Goal: Transaction & Acquisition: Purchase product/service

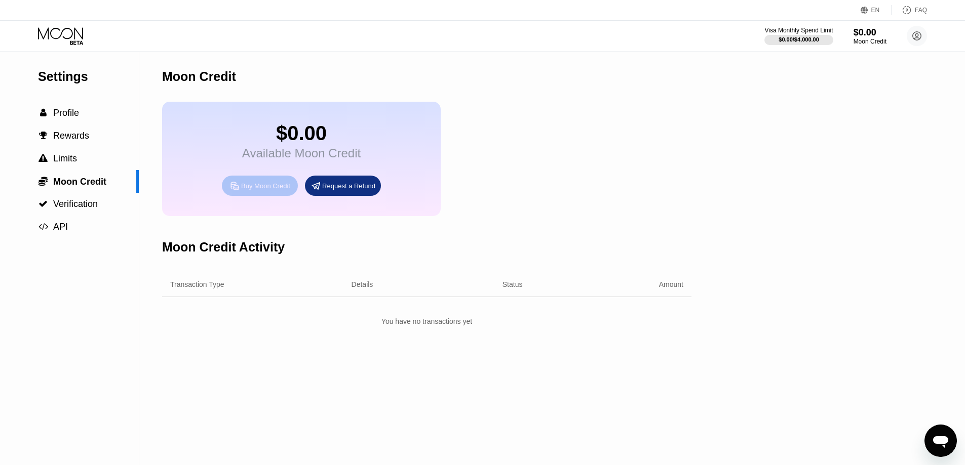
click at [261, 190] on div "Buy Moon Credit" at bounding box center [265, 186] width 49 height 9
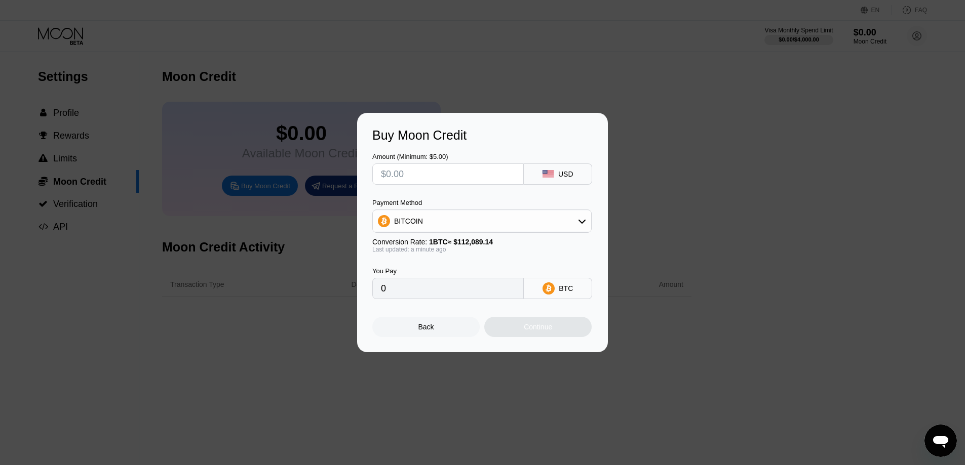
click at [423, 174] on input "text" at bounding box center [448, 174] width 134 height 20
type input "$4"
type input "0.00003569"
type input "$42"
type input "0.00037471"
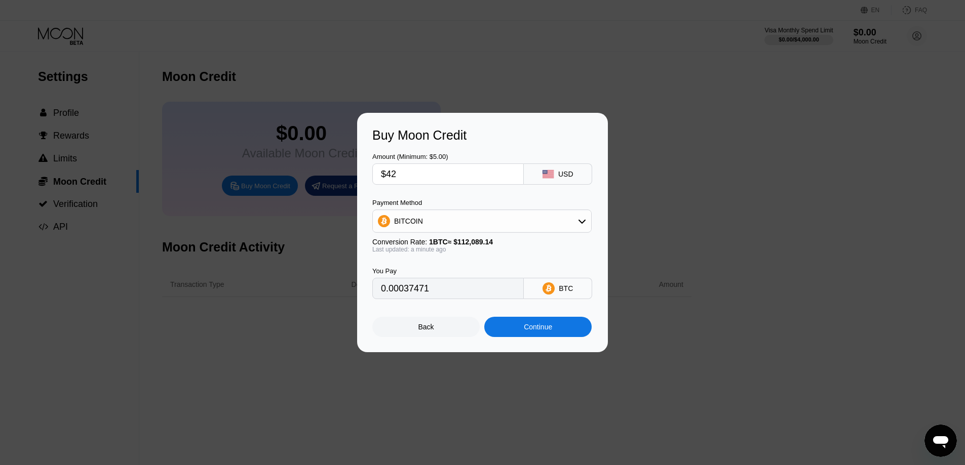
type input "$42"
click at [508, 219] on div "BITCOIN" at bounding box center [482, 221] width 218 height 20
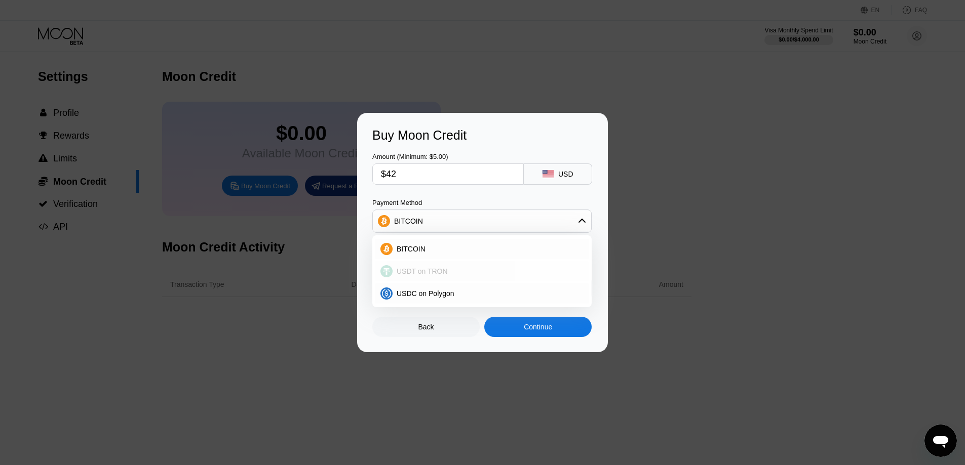
click at [445, 275] on div "USDT on TRON" at bounding box center [487, 271] width 191 height 8
type input "42.42"
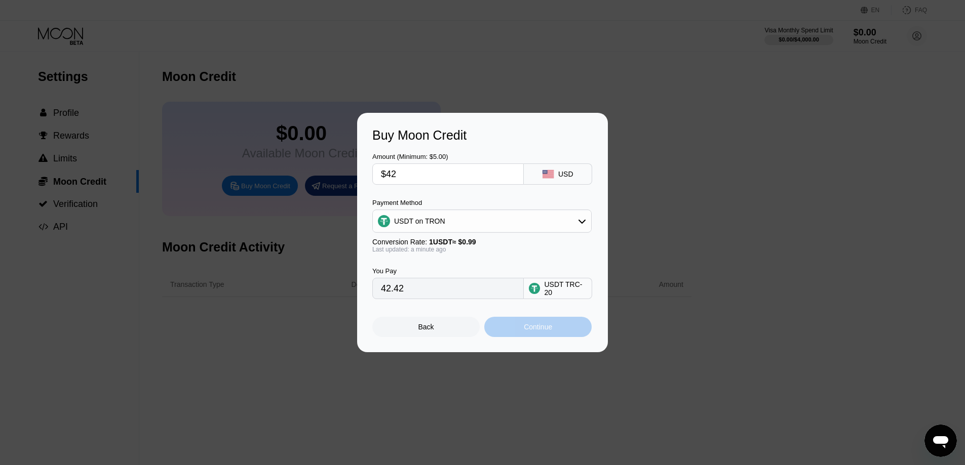
click at [508, 331] on div "Continue" at bounding box center [537, 327] width 107 height 20
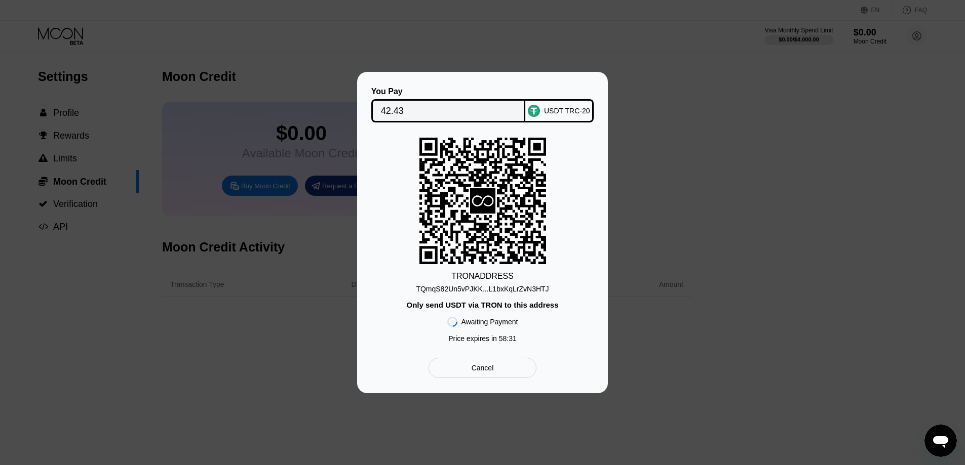
click at [496, 292] on div "TQmqS82Un5vPJKK...L1bxKqLrZvN3HTJ" at bounding box center [482, 289] width 133 height 8
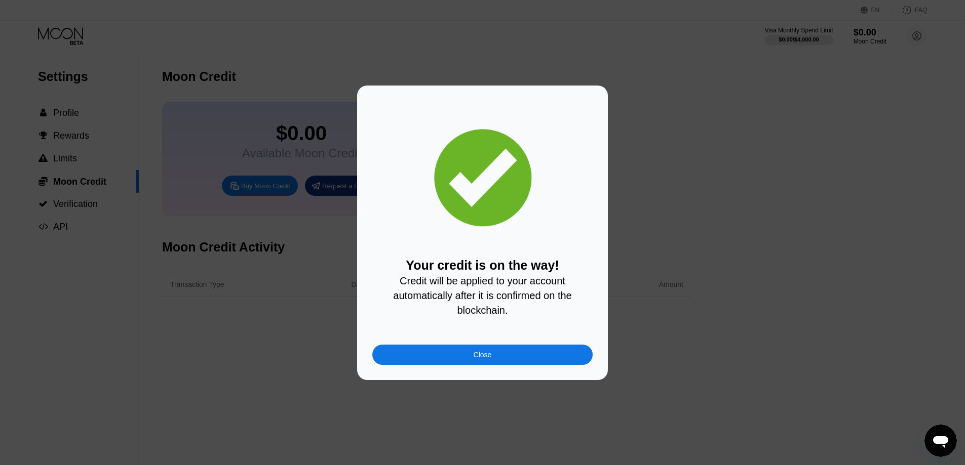
drag, startPoint x: 503, startPoint y: 296, endPoint x: 462, endPoint y: 288, distance: 41.3
click at [462, 288] on div "Your credit is on the way! Credit will be applied to your account automatically…" at bounding box center [482, 287] width 220 height 59
click at [509, 352] on div "Close" at bounding box center [482, 355] width 220 height 20
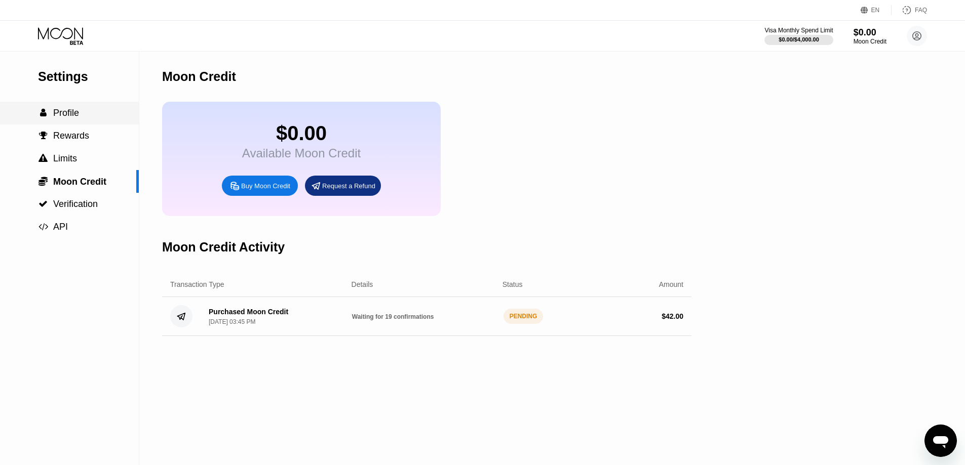
click at [66, 114] on span "Profile" at bounding box center [66, 113] width 26 height 10
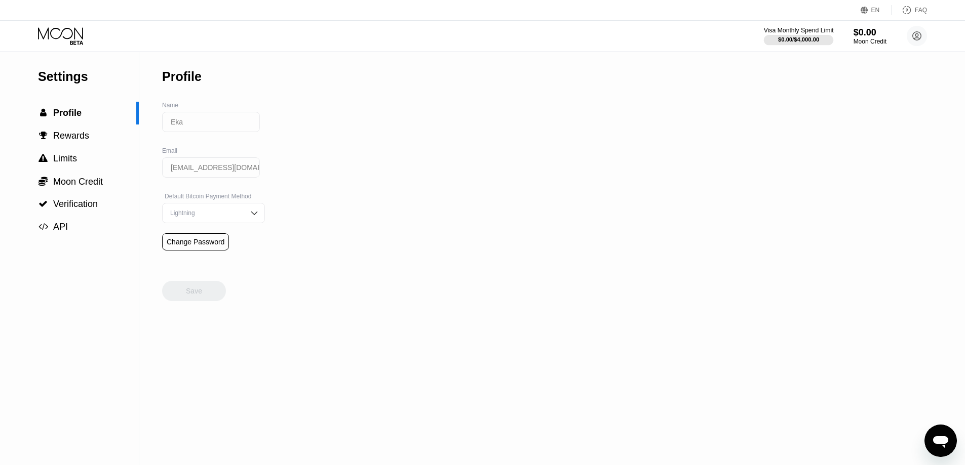
click at [821, 37] on div at bounding box center [799, 40] width 70 height 10
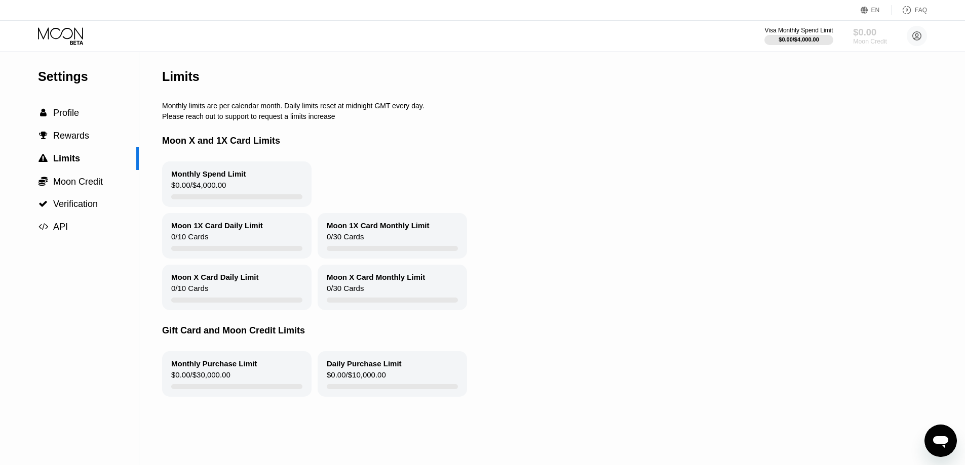
click at [868, 33] on div "$0.00" at bounding box center [870, 32] width 34 height 11
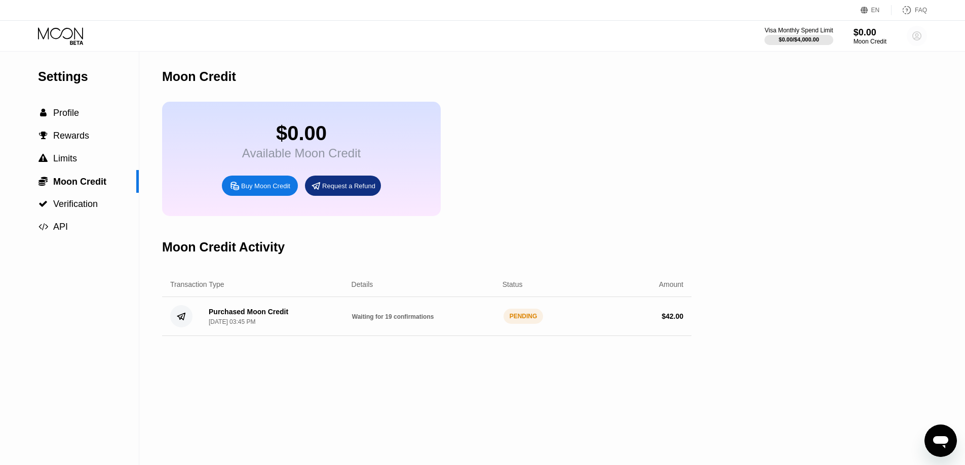
click at [914, 37] on circle at bounding box center [916, 36] width 20 height 20
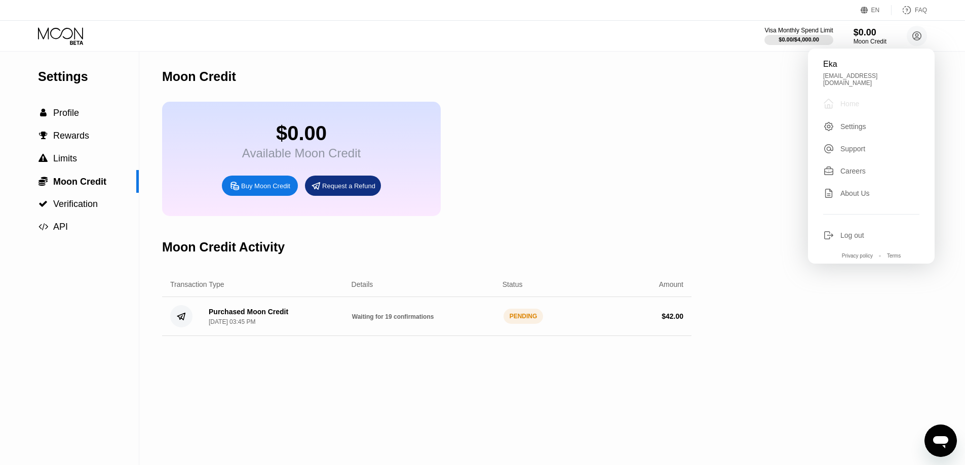
click at [858, 100] on div "Home" at bounding box center [849, 104] width 19 height 8
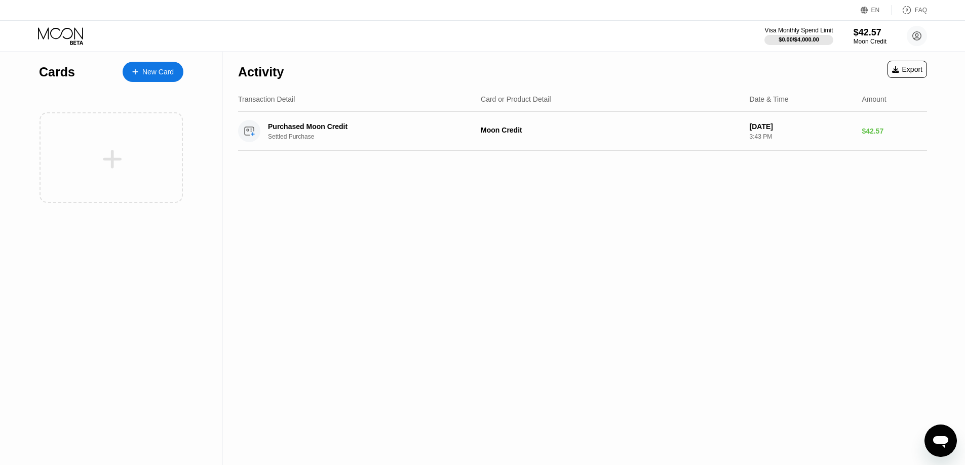
drag, startPoint x: 65, startPoint y: 0, endPoint x: 397, endPoint y: 241, distance: 409.7
click at [397, 241] on div "Activity Export Transaction Detail Card or Product Detail Date & Time Amount Pu…" at bounding box center [582, 259] width 719 height 414
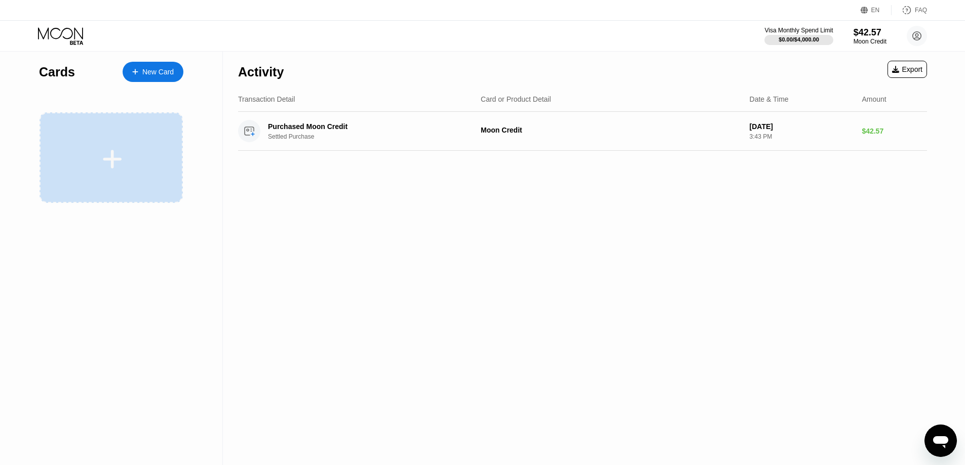
click at [117, 160] on icon at bounding box center [112, 159] width 19 height 19
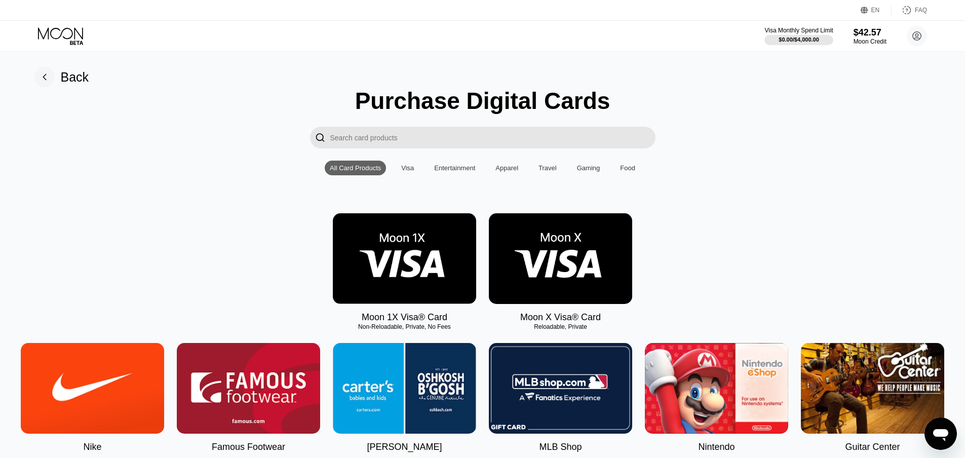
click at [410, 251] on img at bounding box center [404, 258] width 143 height 91
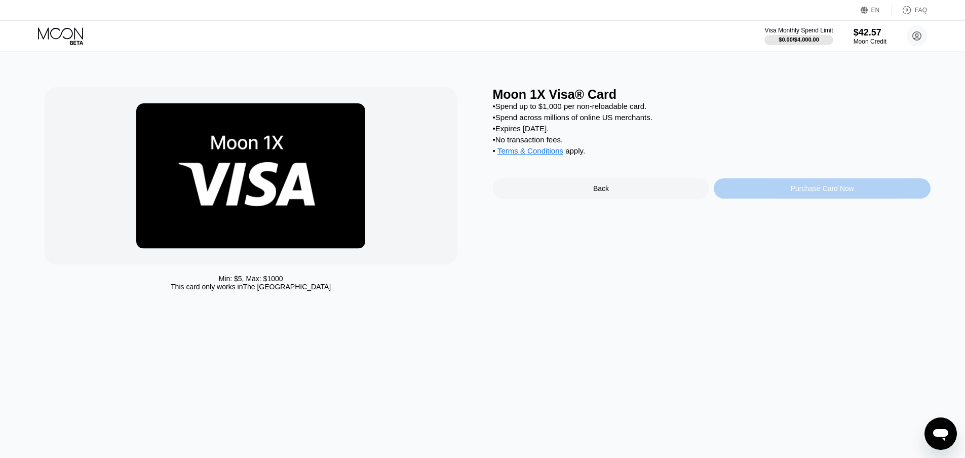
click at [786, 197] on div "Purchase Card Now" at bounding box center [822, 188] width 217 height 20
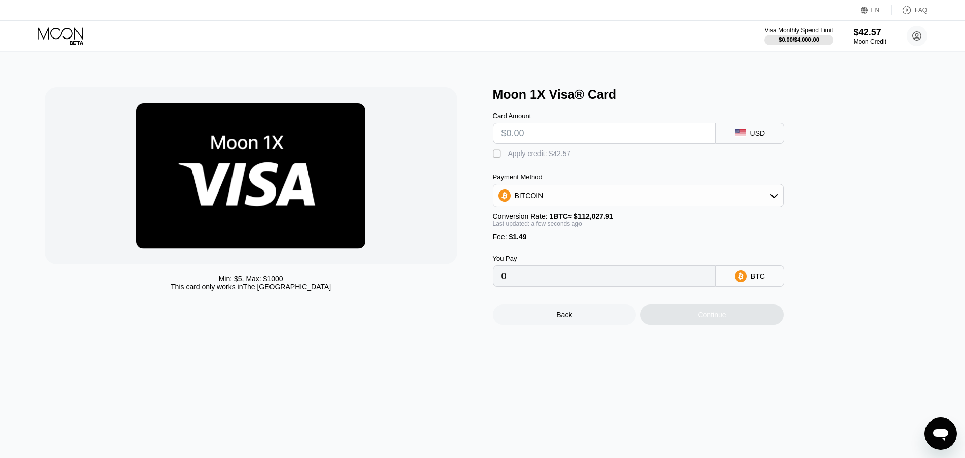
click at [584, 138] on input "text" at bounding box center [604, 133] width 206 height 20
type input "$42"
type input "0.00038821"
type input "$42"
click at [624, 202] on div "BITCOIN" at bounding box center [638, 195] width 290 height 20
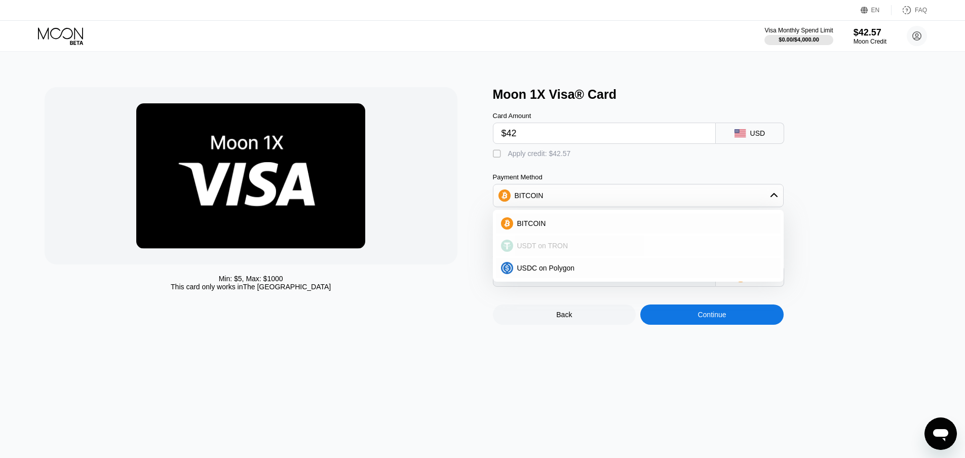
click at [539, 249] on span "USDT on TRON" at bounding box center [542, 246] width 51 height 8
type input "43.93"
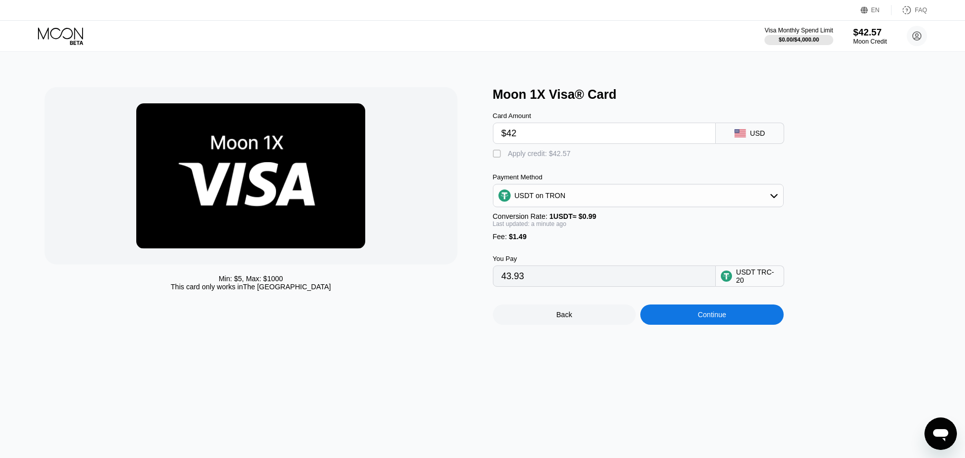
click at [872, 32] on div "$42.57" at bounding box center [870, 32] width 34 height 11
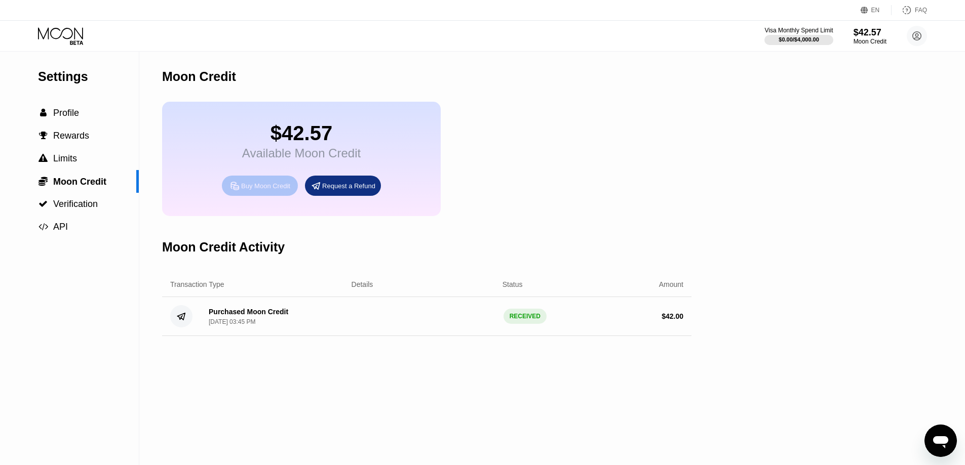
click at [247, 190] on div "Buy Moon Credit" at bounding box center [265, 186] width 49 height 9
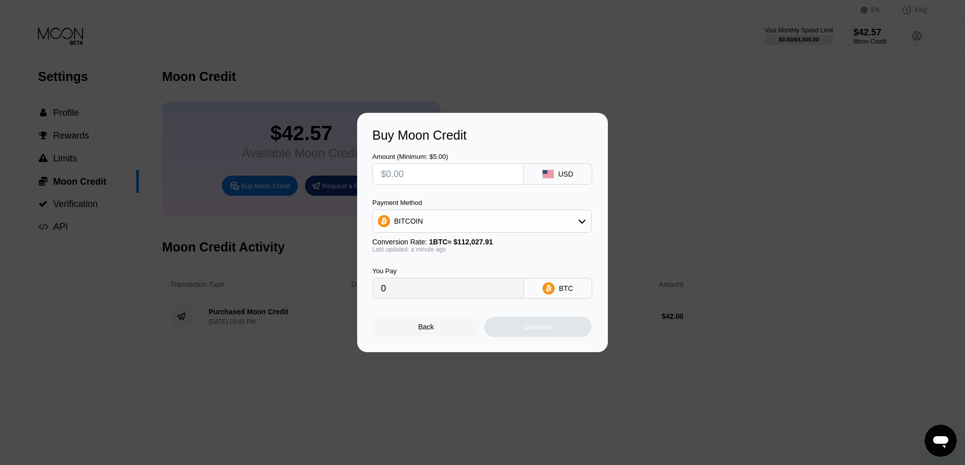
click at [403, 174] on input "text" at bounding box center [448, 174] width 134 height 20
type input "$47"
type input "0.00041954"
type input "$47"
click at [408, 217] on div "BITCOIN" at bounding box center [408, 221] width 29 height 8
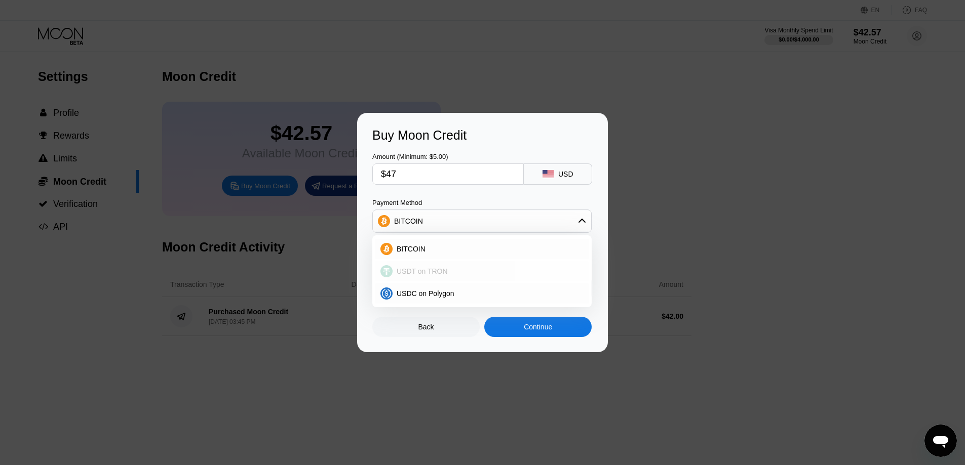
click at [413, 267] on span "USDT on TRON" at bounding box center [422, 271] width 51 height 8
type input "47.47"
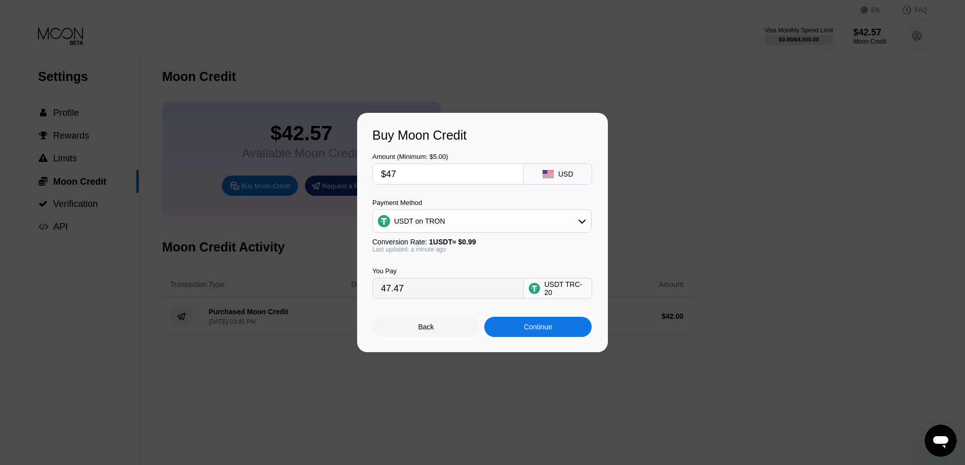
click at [399, 173] on input "$47" at bounding box center [448, 174] width 134 height 20
drag, startPoint x: 410, startPoint y: 170, endPoint x: 371, endPoint y: 165, distance: 38.8
click at [371, 165] on div "Buy Moon Credit Amount (Minimum: $5.00) $47 USD Payment Method USDT on TRON Con…" at bounding box center [482, 233] width 251 height 240
type input "$5"
type input "5.05"
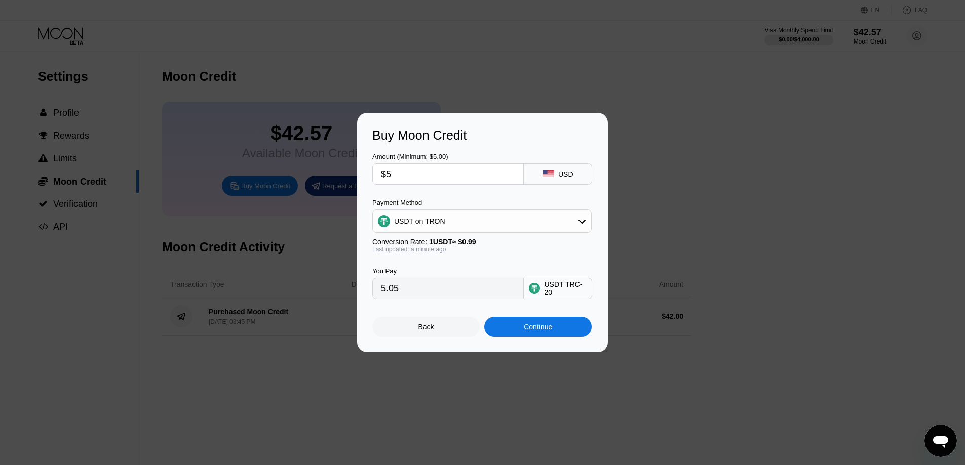
type input "$5"
click at [534, 331] on div "Continue" at bounding box center [538, 327] width 28 height 8
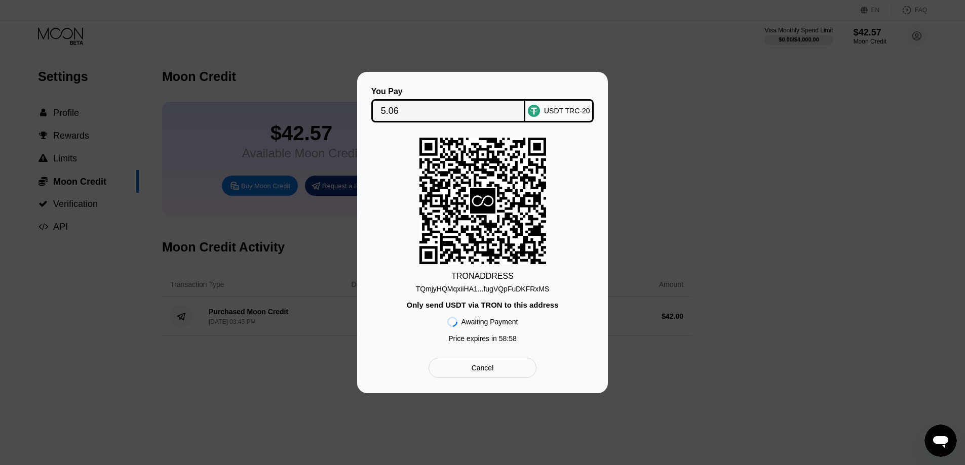
click at [494, 288] on div "TQmjyHQMqxiiHA1...fugVQpFuDKFRxMS" at bounding box center [483, 289] width 134 height 8
click at [411, 106] on input "5.06" at bounding box center [448, 111] width 135 height 20
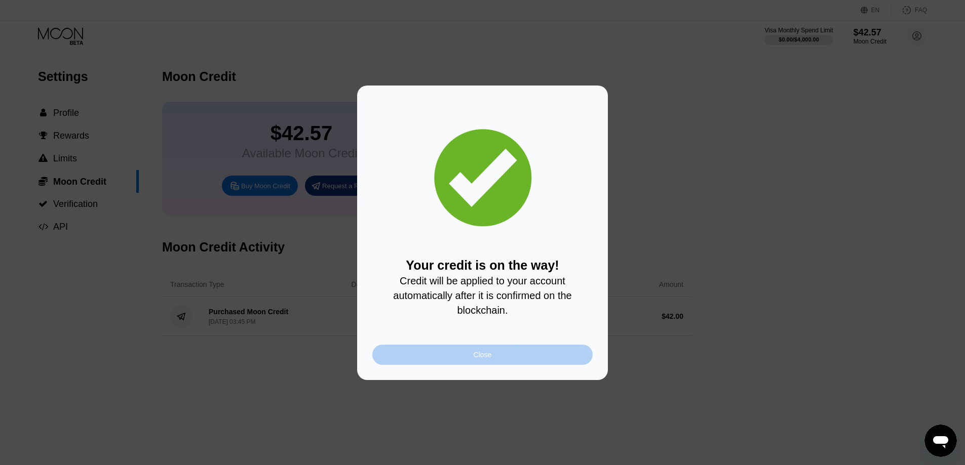
click at [477, 358] on div "Close" at bounding box center [482, 355] width 18 height 8
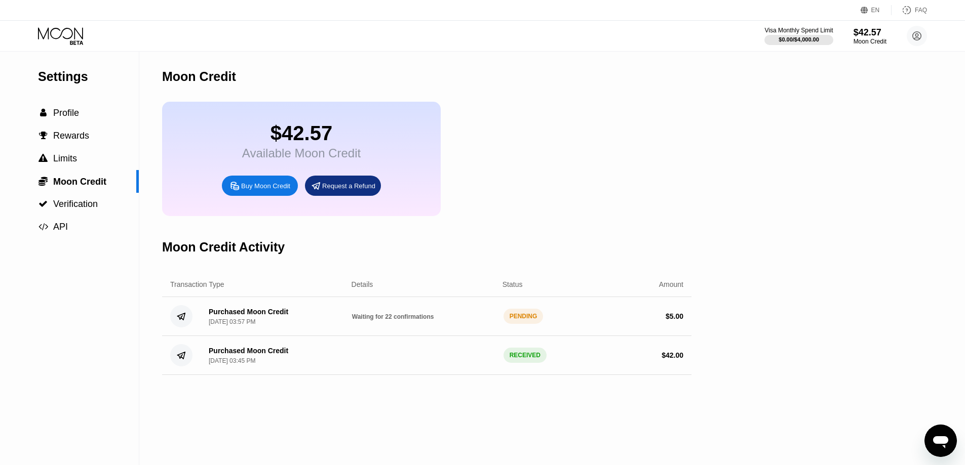
click at [880, 283] on div "Settings  Profile  Rewards  Limits  Moon Credit  Verification  API Moon C…" at bounding box center [482, 259] width 965 height 414
click at [916, 36] on icon at bounding box center [917, 36] width 6 height 6
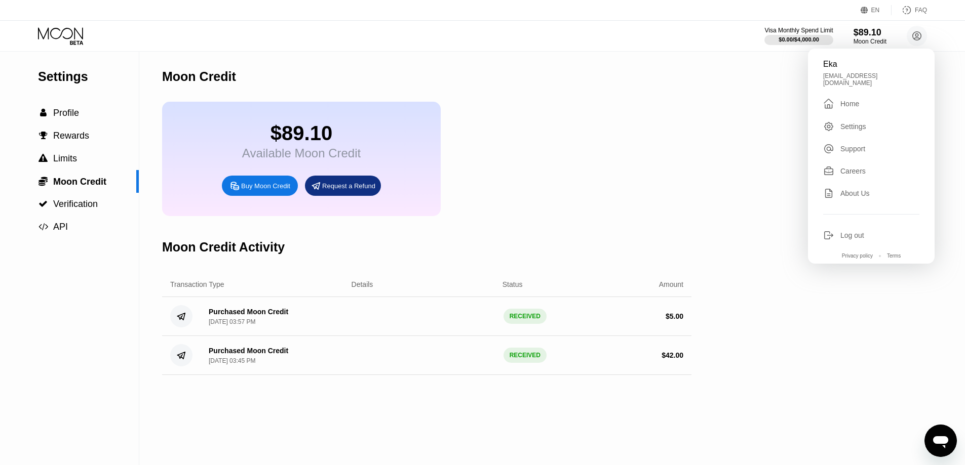
click at [847, 100] on div "Home" at bounding box center [849, 104] width 19 height 8
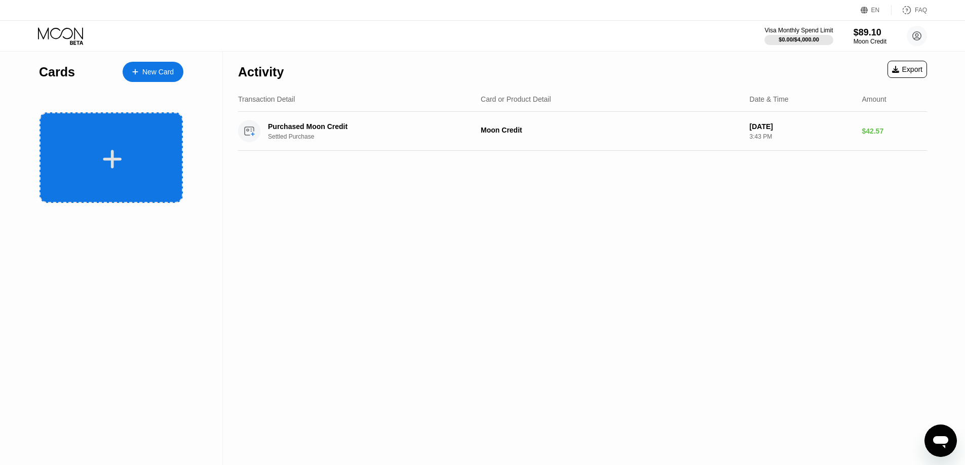
click at [108, 144] on div at bounding box center [110, 157] width 143 height 91
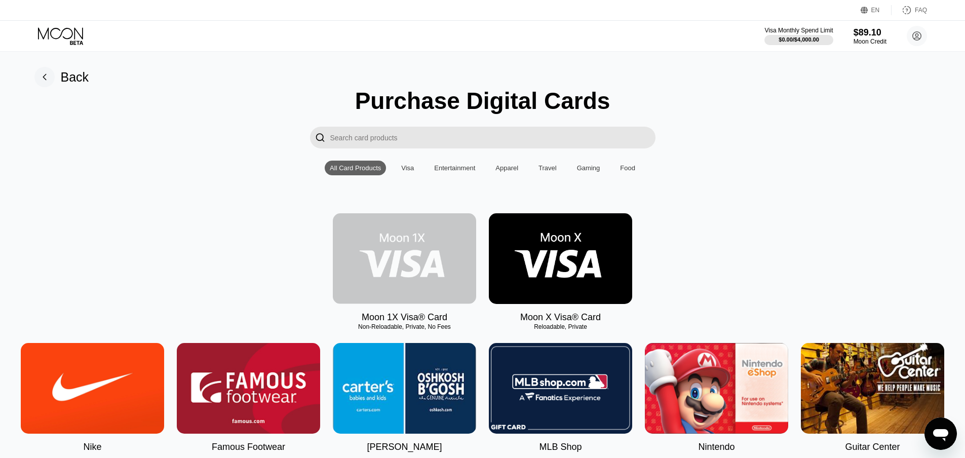
click at [409, 282] on img at bounding box center [404, 258] width 143 height 91
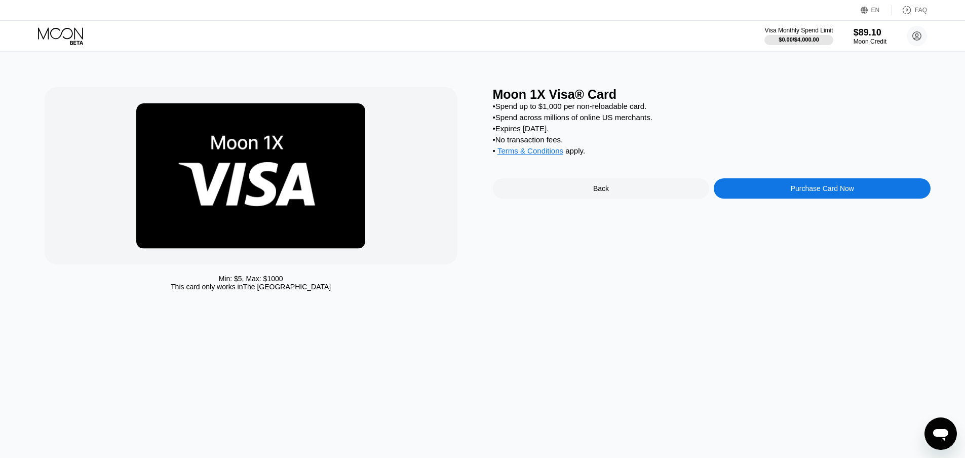
click at [821, 192] on div "Purchase Card Now" at bounding box center [821, 188] width 63 height 8
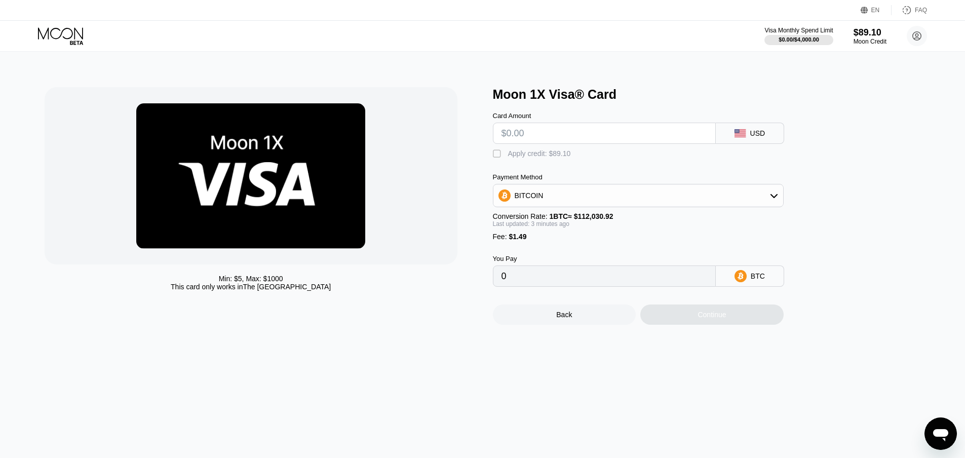
click at [550, 135] on input "text" at bounding box center [604, 133] width 206 height 20
type input "$42"
type input "0.00038804"
type input "$42"
click at [547, 195] on div "BITCOIN" at bounding box center [638, 195] width 290 height 20
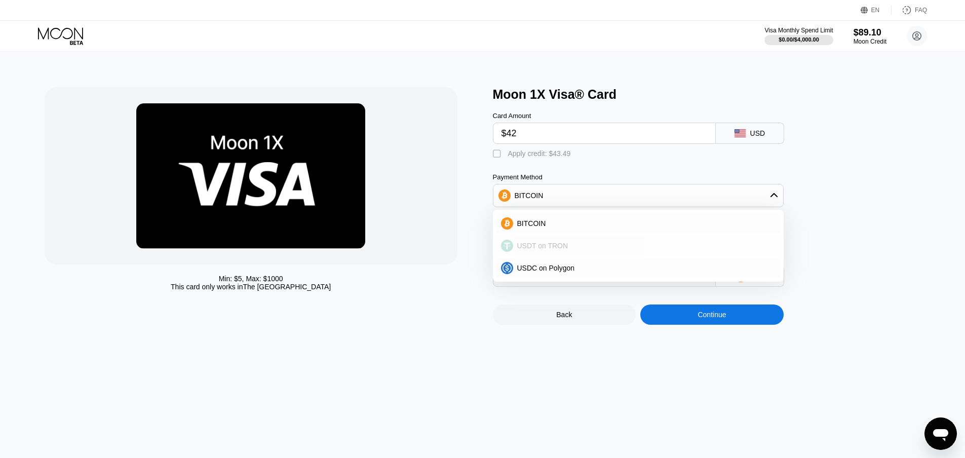
click at [552, 248] on span "USDT on TRON" at bounding box center [542, 246] width 51 height 8
type input "43.93"
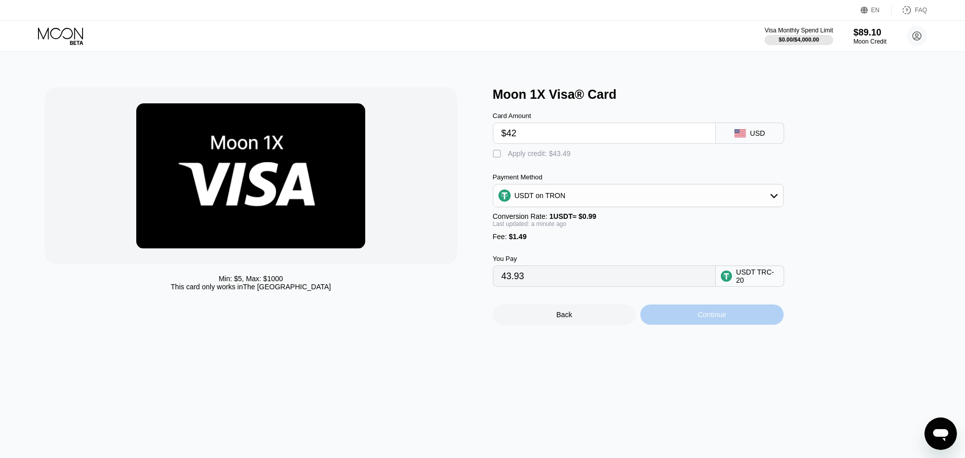
click at [721, 319] on div "Continue" at bounding box center [711, 314] width 28 height 8
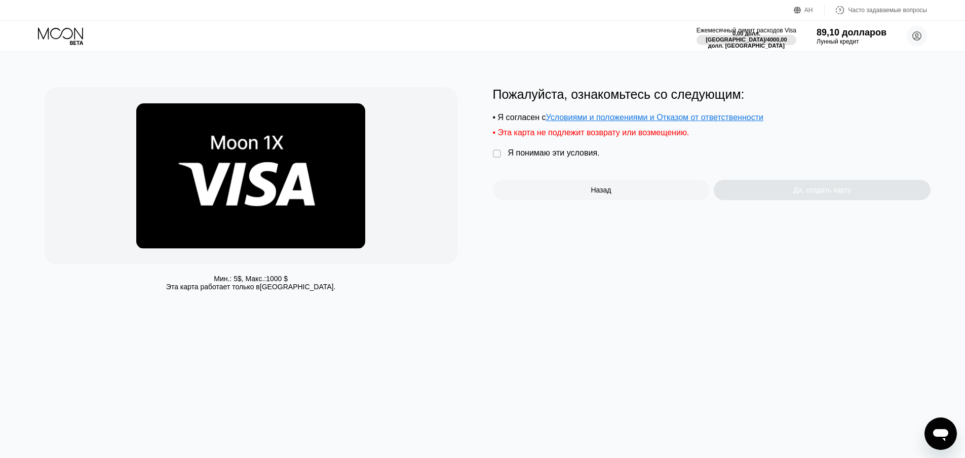
click at [567, 156] on font "Я понимаю эти условия." at bounding box center [554, 152] width 92 height 9
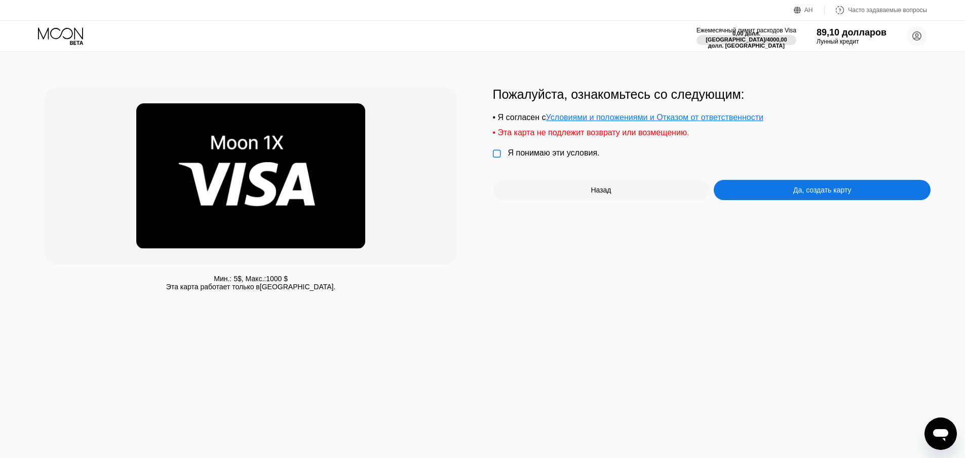
click at [764, 200] on div "Да, создать карту" at bounding box center [822, 190] width 217 height 20
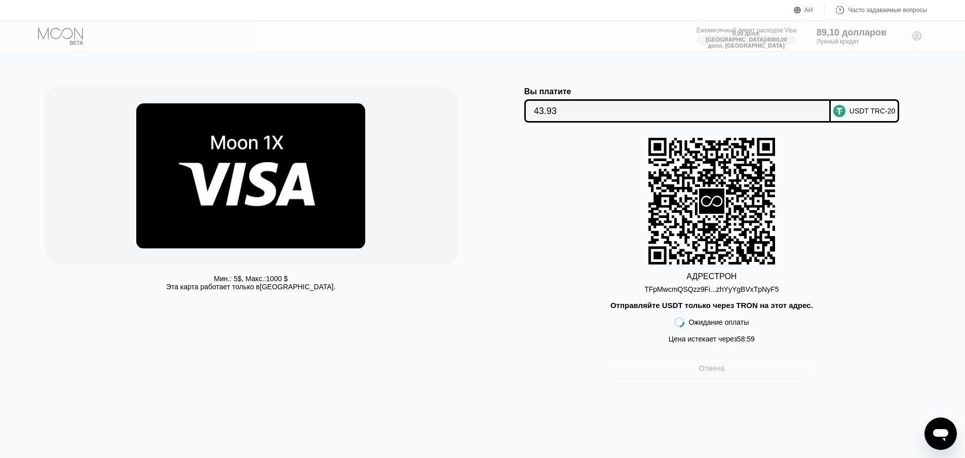
click at [740, 378] on div "Отмена" at bounding box center [711, 368] width 215 height 20
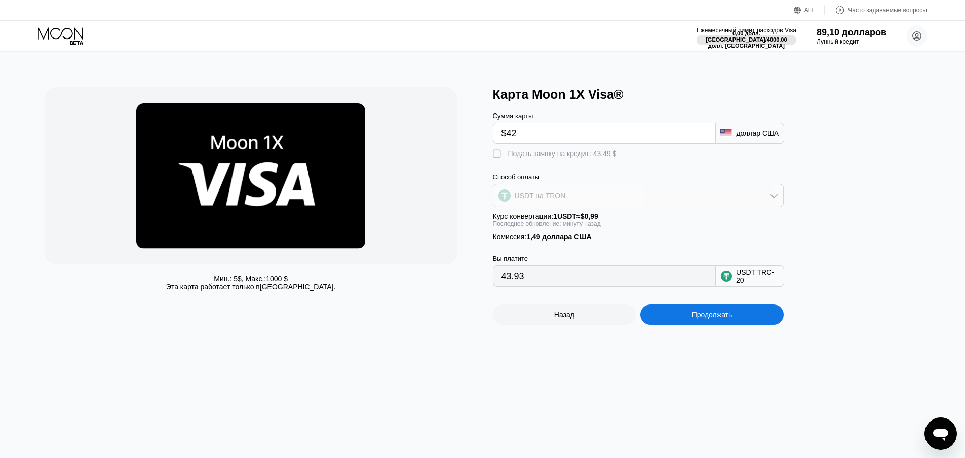
click at [566, 206] on div "USDT на TRON" at bounding box center [638, 195] width 290 height 20
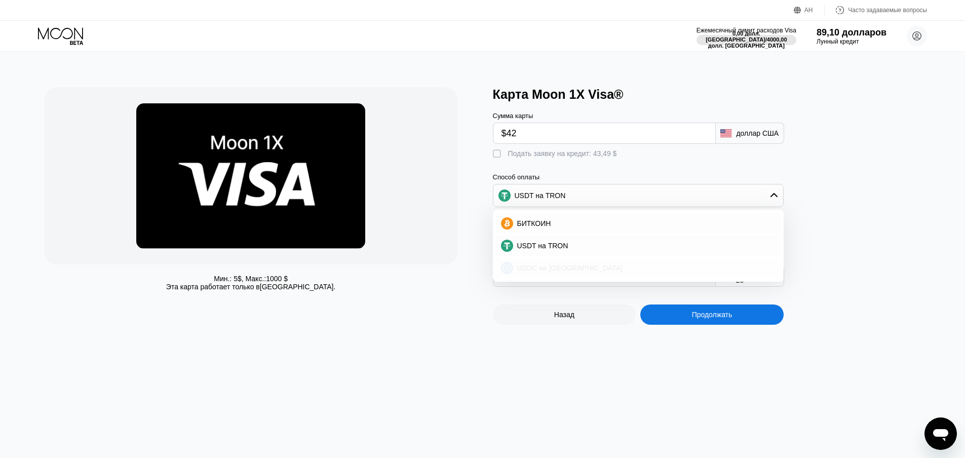
click at [565, 269] on font "USDC на [GEOGRAPHIC_DATA]" at bounding box center [570, 268] width 106 height 8
type input "43.49000000"
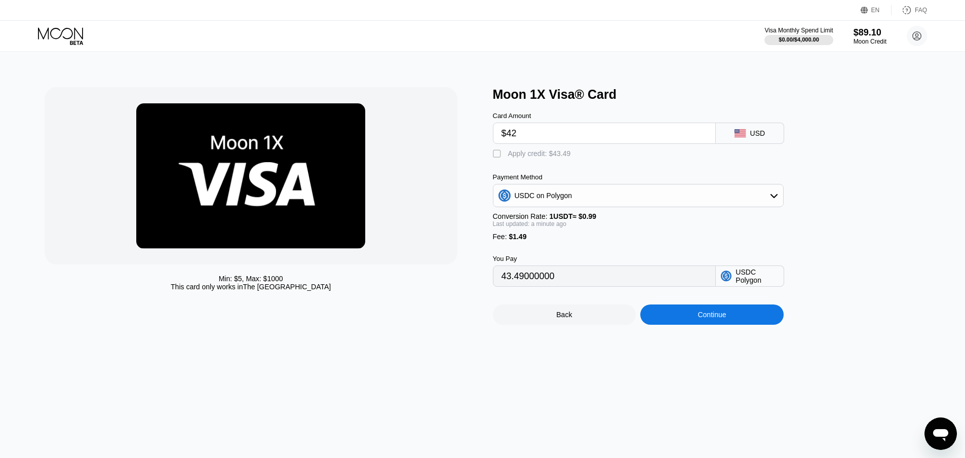
click at [904, 109] on div "Moon 1X Visa® Card Card Amount $42 USD  Apply credit: $43.49 Payment Method US…" at bounding box center [712, 205] width 438 height 237
click at [869, 36] on div "$89.10" at bounding box center [870, 32] width 34 height 11
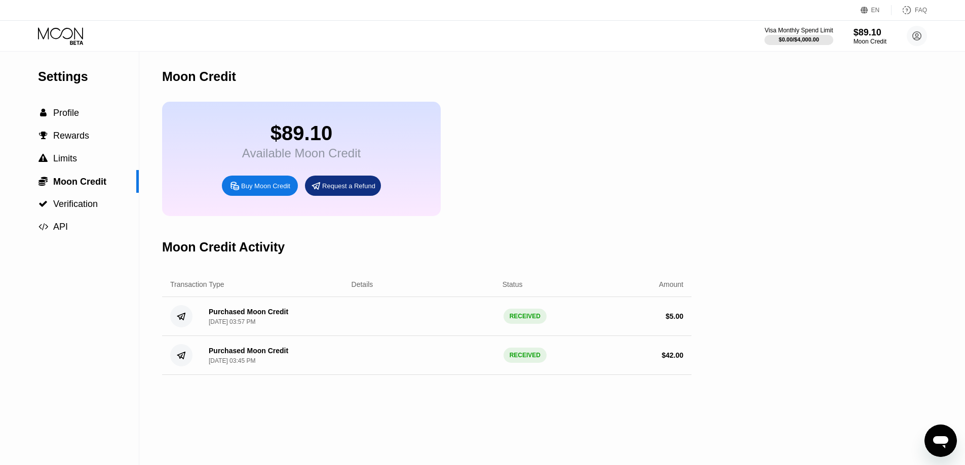
click at [590, 108] on div "$89.10 Available Moon Credit Buy Moon Credit Request a Refund" at bounding box center [426, 159] width 529 height 114
click at [265, 139] on div "$89.10" at bounding box center [301, 133] width 118 height 23
click at [352, 190] on div "Request a Refund" at bounding box center [348, 186] width 53 height 9
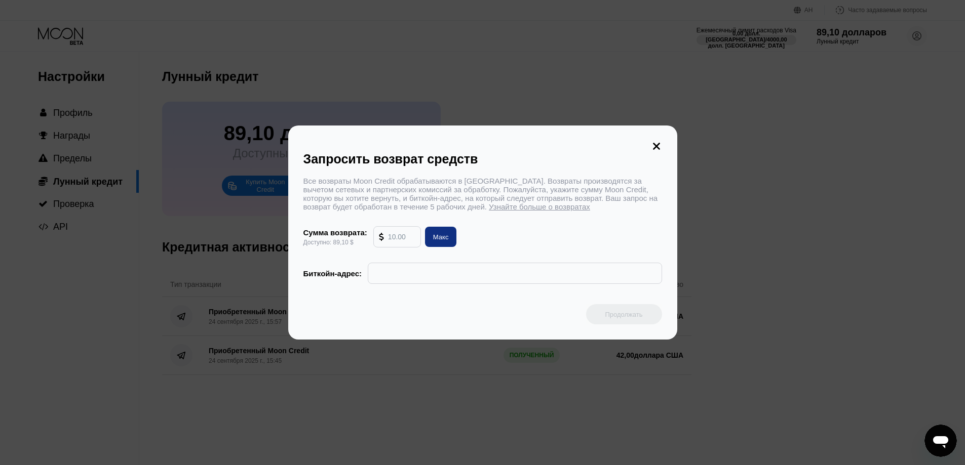
click at [653, 141] on icon at bounding box center [656, 146] width 11 height 11
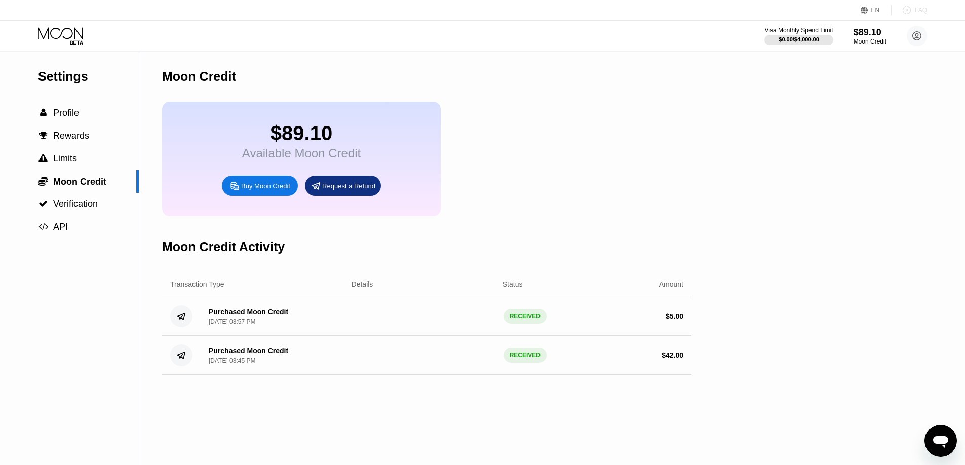
click at [920, 9] on div "FAQ" at bounding box center [921, 10] width 12 height 7
click at [76, 185] on span "Moon Credit" at bounding box center [79, 182] width 53 height 10
click at [920, 35] on circle at bounding box center [916, 36] width 20 height 20
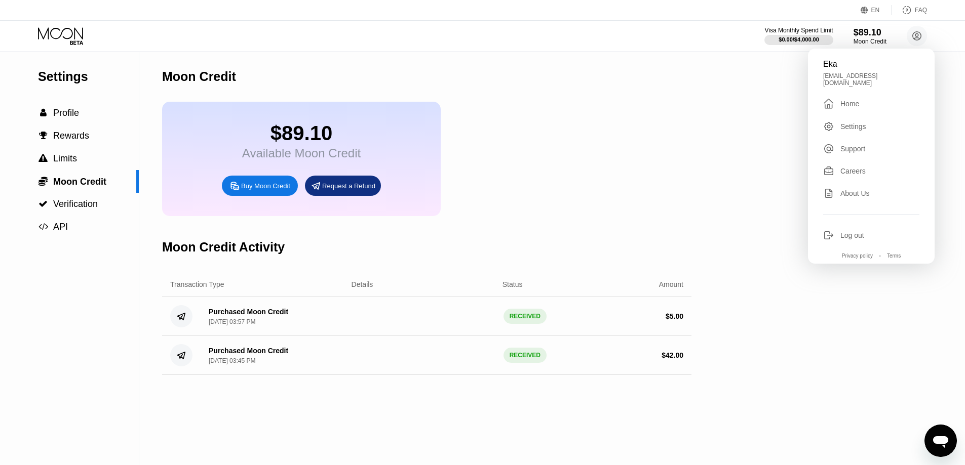
click at [854, 100] on div "Home" at bounding box center [849, 104] width 19 height 8
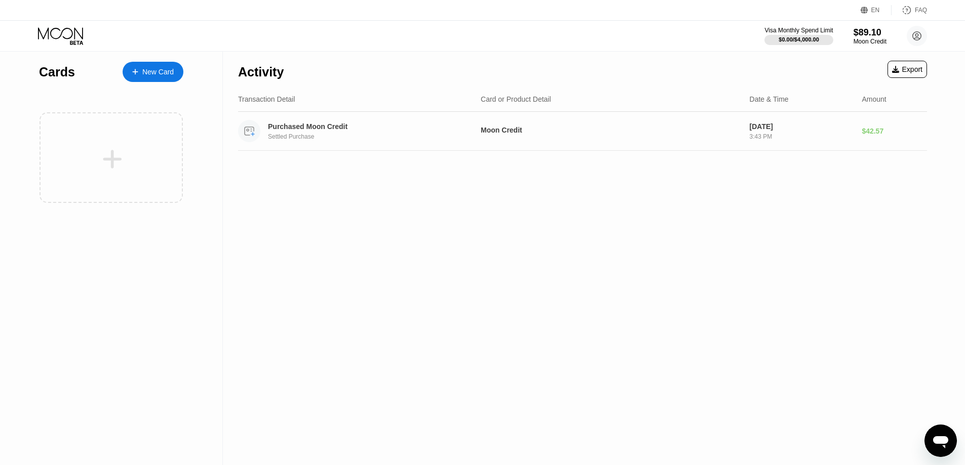
click at [345, 128] on div "Purchased Moon Credit" at bounding box center [366, 127] width 196 height 8
click at [295, 138] on div "Settled Purchase" at bounding box center [373, 136] width 211 height 7
click at [480, 139] on div "Purchased Moon Credit Settled Purchase Moon Credit [DATE] 3:43 PM $42.57" at bounding box center [582, 131] width 689 height 39
click at [528, 137] on div "Moon Credit" at bounding box center [611, 131] width 261 height 11
click at [570, 132] on div "Moon Credit" at bounding box center [611, 130] width 261 height 8
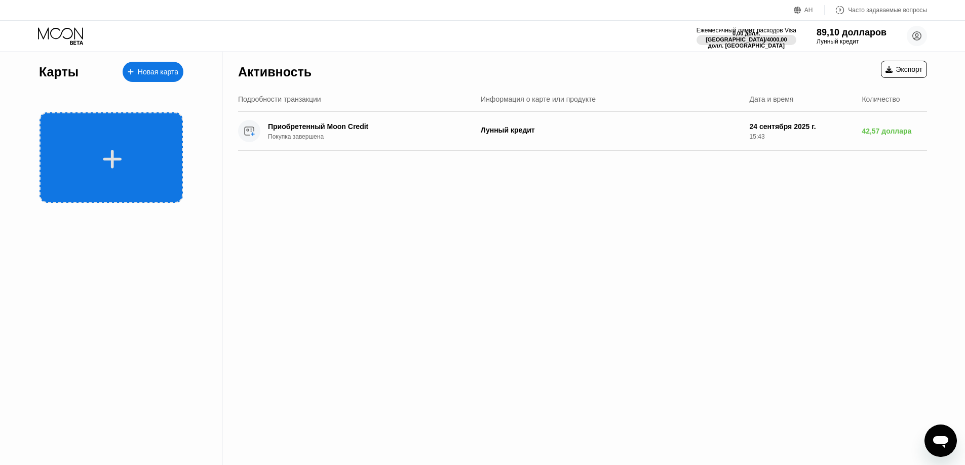
click at [153, 145] on div at bounding box center [110, 157] width 143 height 91
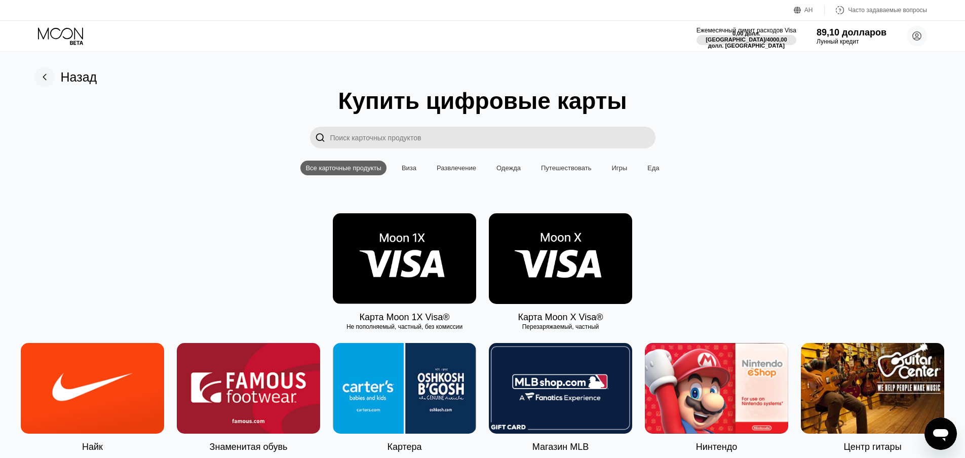
click at [411, 169] on font "Виза" at bounding box center [409, 168] width 15 height 8
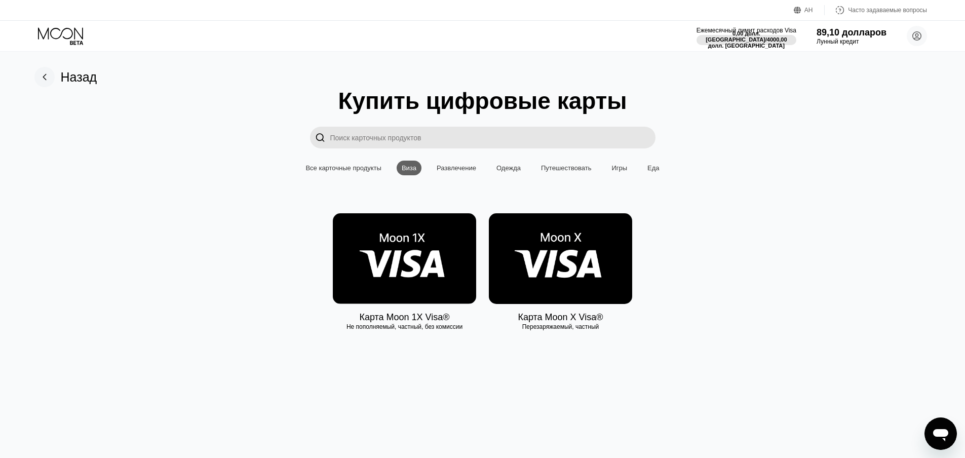
click at [404, 271] on img at bounding box center [404, 258] width 143 height 91
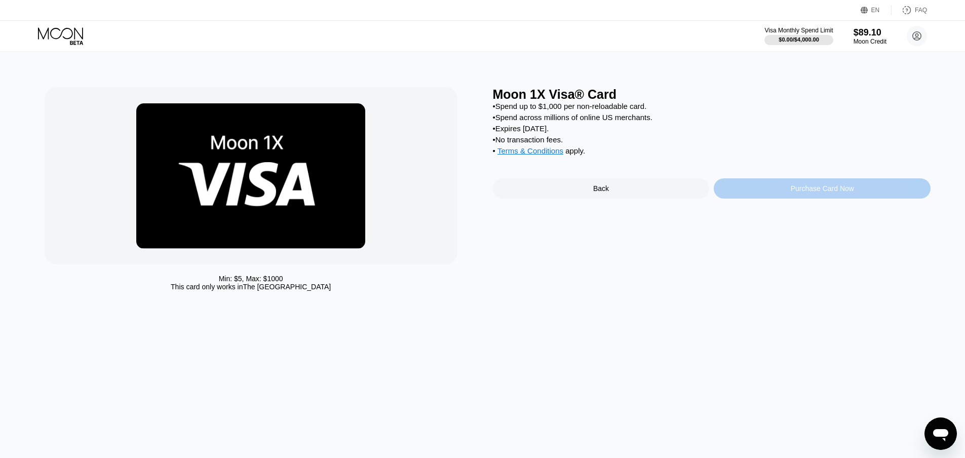
click at [778, 199] on div "Purchase Card Now" at bounding box center [822, 188] width 217 height 20
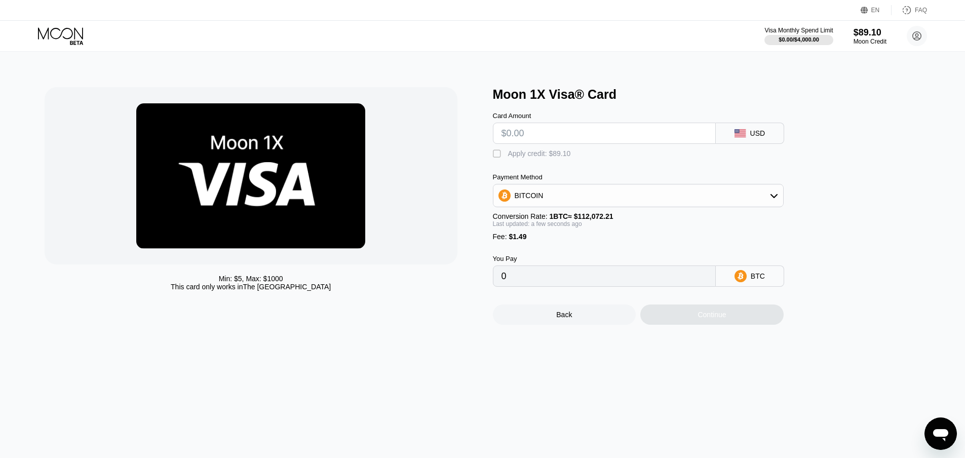
click at [523, 133] on input "text" at bounding box center [604, 133] width 206 height 20
type input "$4"
type input "0.00004899"
type input "$42"
type input "0.00038806"
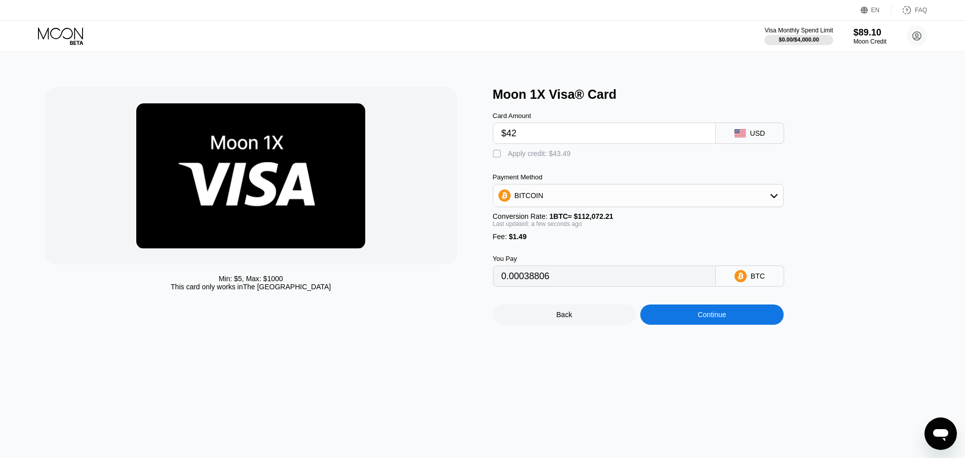
type input "$42"
click at [527, 156] on div "Apply credit: $43.49" at bounding box center [539, 153] width 63 height 8
type input "0"
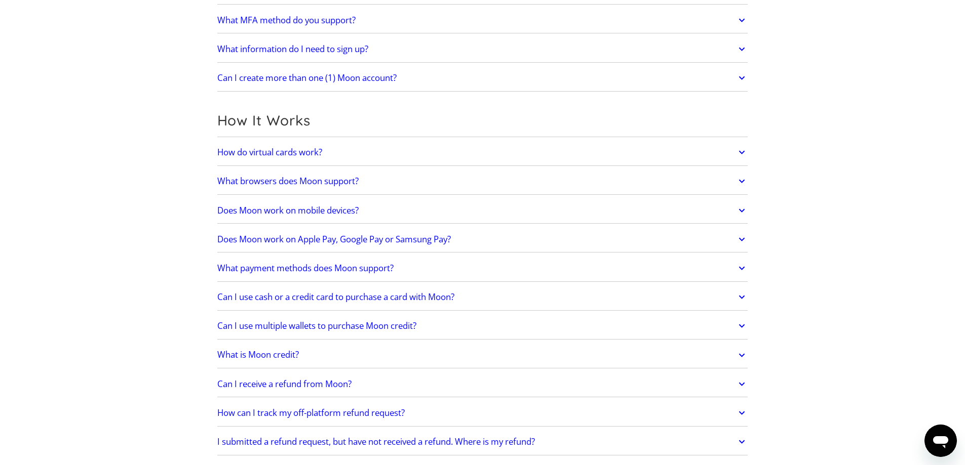
scroll to position [203, 0]
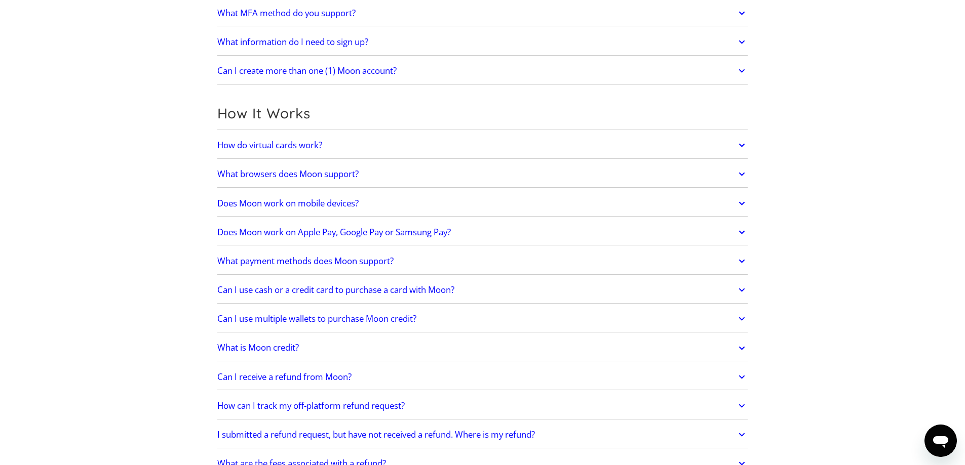
click at [257, 349] on h2 "What is Moon credit?" at bounding box center [258, 348] width 82 height 10
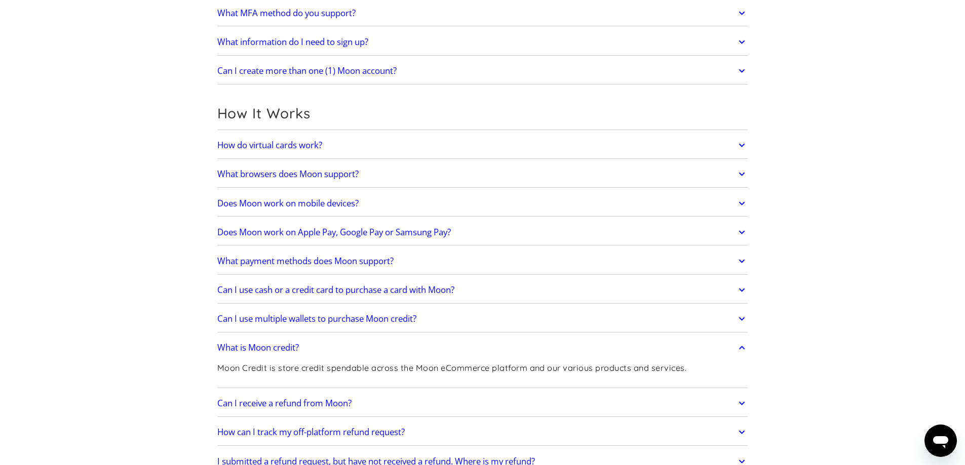
scroll to position [205, 0]
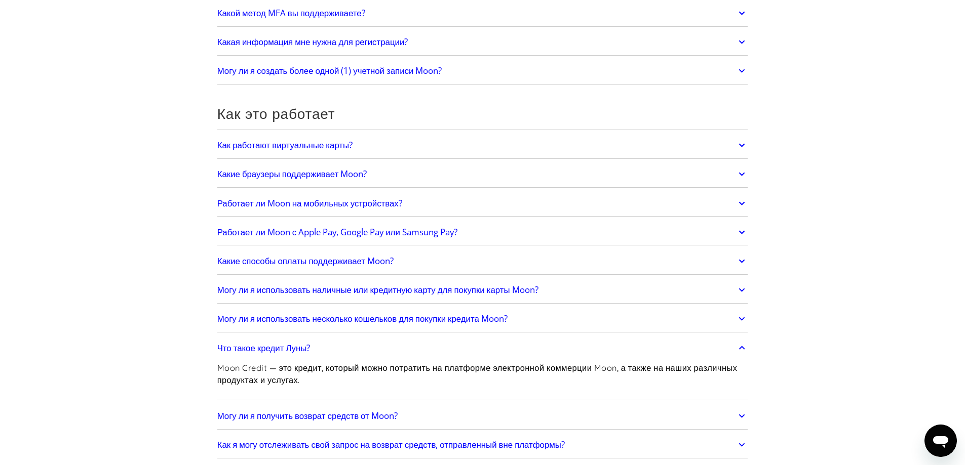
click at [338, 419] on font "Могу ли я получить возврат средств от Moon?" at bounding box center [307, 416] width 180 height 12
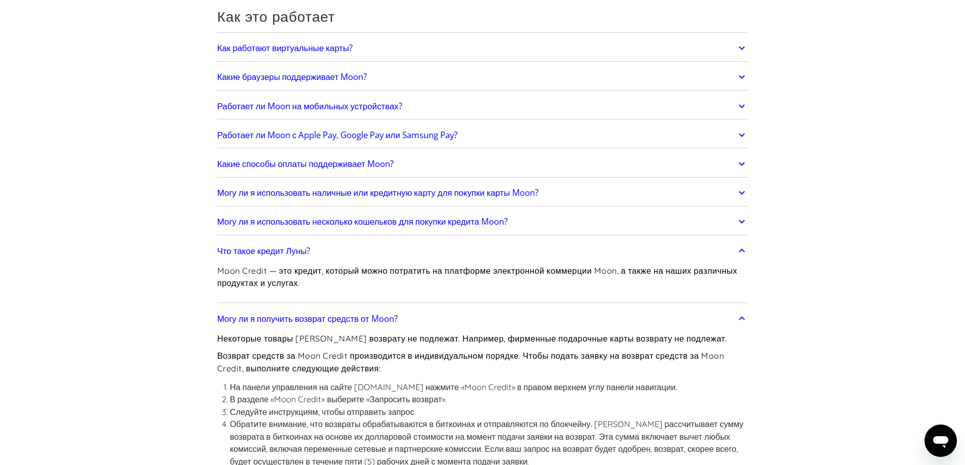
scroll to position [306, 0]
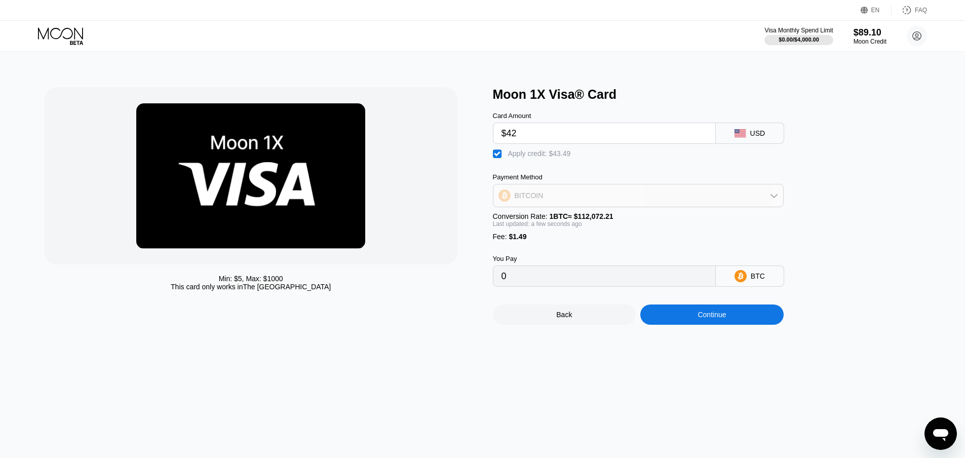
click at [537, 200] on div "BITCOIN" at bounding box center [528, 195] width 29 height 8
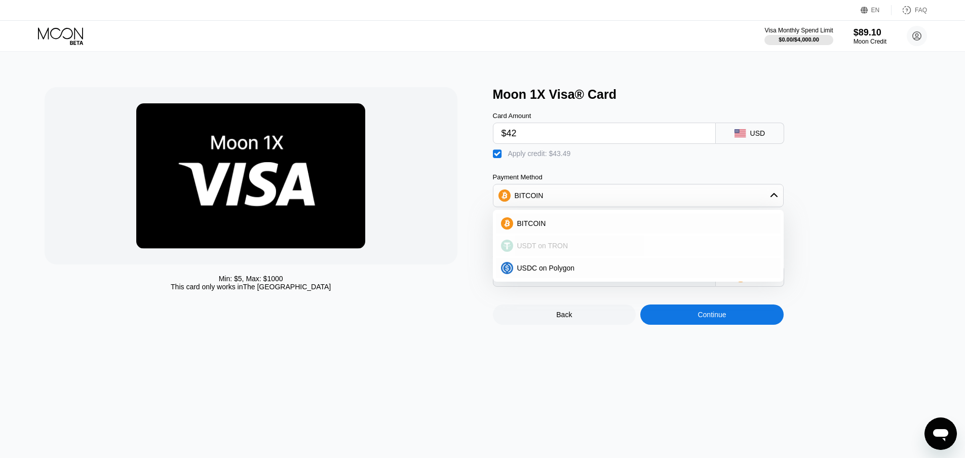
click at [536, 248] on span "USDT on TRON" at bounding box center [542, 246] width 51 height 8
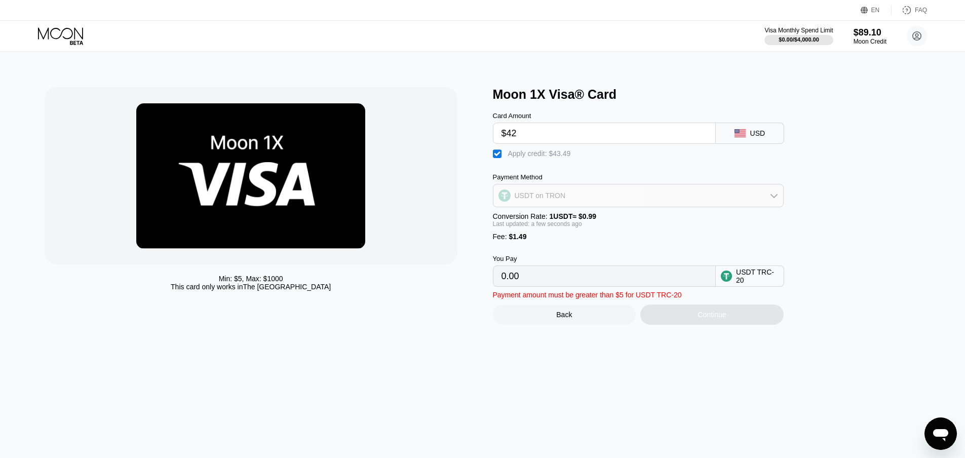
click at [551, 200] on div "USDT on TRON" at bounding box center [539, 195] width 51 height 8
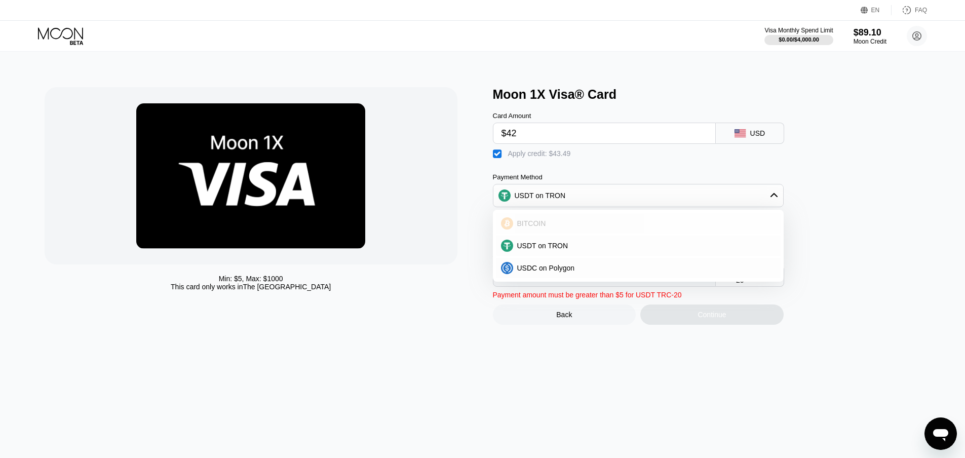
click at [549, 225] on div "BITCOIN" at bounding box center [644, 223] width 262 height 8
type input "0"
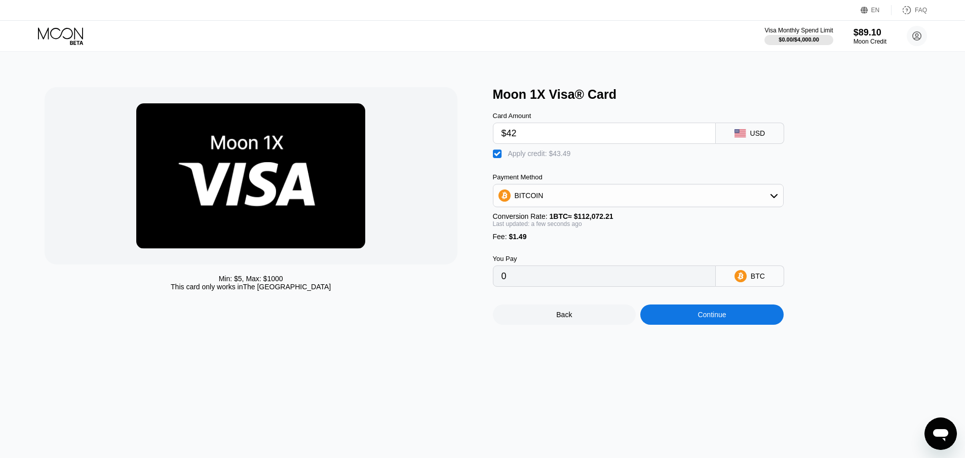
click at [679, 325] on div "Continue" at bounding box center [711, 314] width 143 height 20
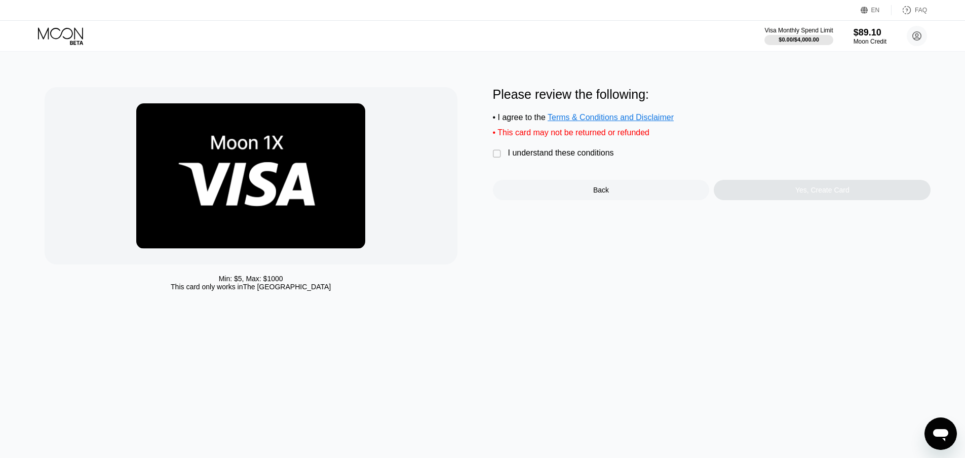
click at [574, 157] on div "I understand these conditions" at bounding box center [561, 152] width 106 height 9
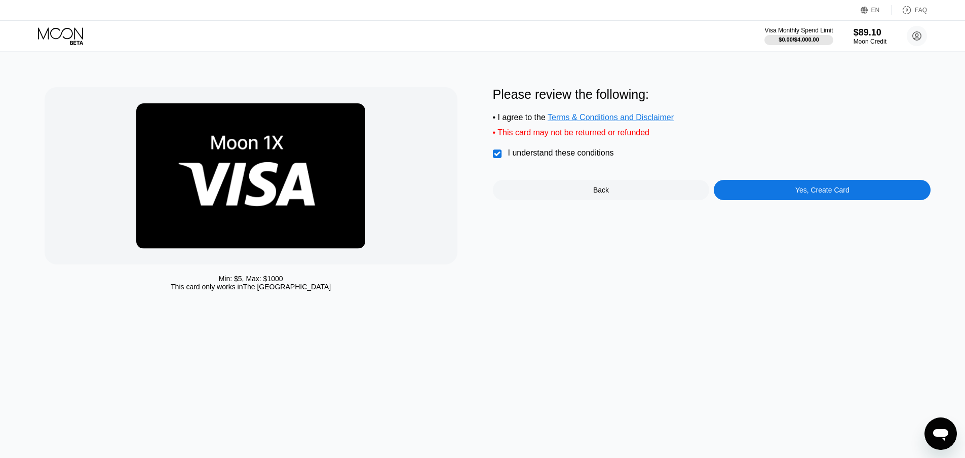
click at [752, 200] on div "Yes, Create Card" at bounding box center [822, 190] width 217 height 20
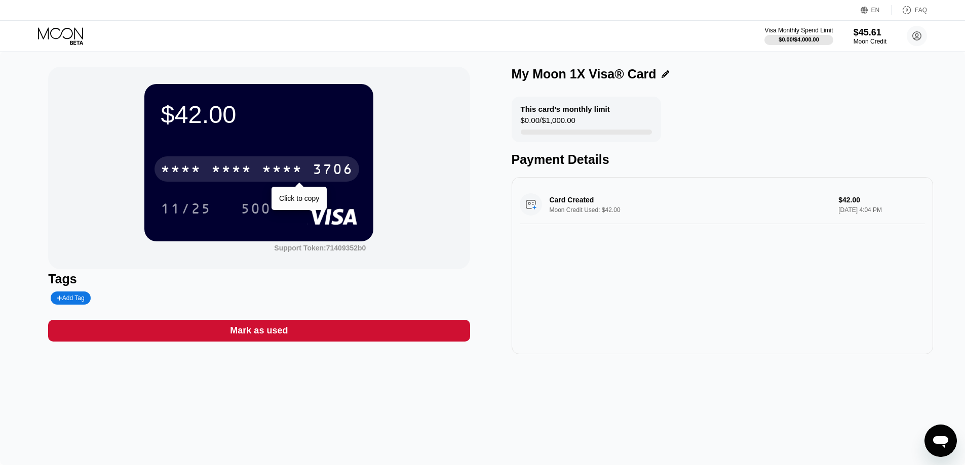
click at [335, 170] on div "3706" at bounding box center [332, 171] width 41 height 16
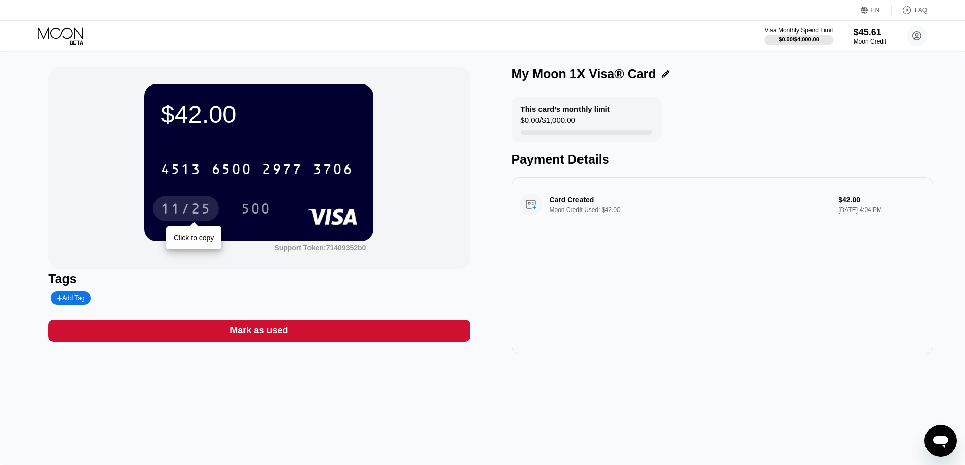
click at [197, 205] on div "11/25" at bounding box center [186, 210] width 51 height 16
click at [251, 207] on div "500" at bounding box center [256, 210] width 30 height 16
